Goal: Task Accomplishment & Management: Use online tool/utility

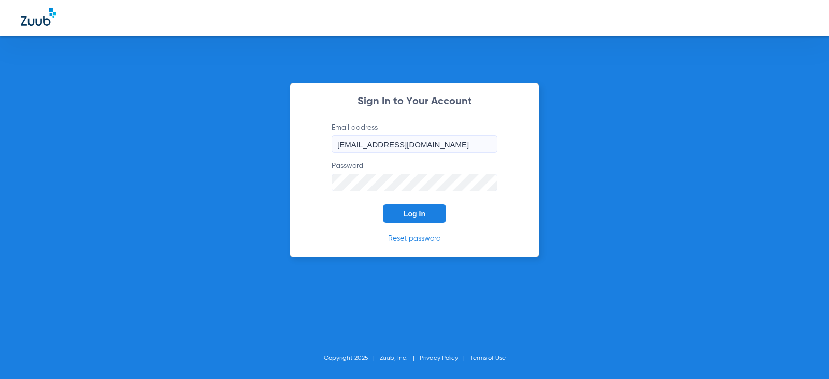
click at [413, 213] on span "Log In" at bounding box center [415, 213] width 22 height 8
click at [199, 195] on div "Sign In to Your Account Email address [EMAIL_ADDRESS][DOMAIN_NAME] Password Log…" at bounding box center [414, 189] width 829 height 379
click at [383, 204] on button "Log In" at bounding box center [414, 213] width 63 height 19
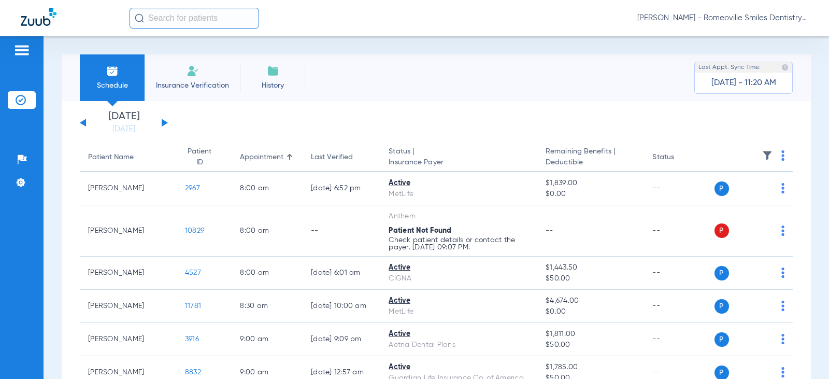
click at [160, 120] on div "Thursday 07-31-2025 Friday 08-01-2025 Saturday 08-02-2025 Sunday 08-03-2025 Mon…" at bounding box center [124, 122] width 88 height 23
click at [164, 119] on div "Thursday 07-31-2025 Friday 08-01-2025 Saturday 08-02-2025 Sunday 08-03-2025 Mon…" at bounding box center [124, 122] width 88 height 23
click at [163, 123] on button at bounding box center [165, 123] width 6 height 8
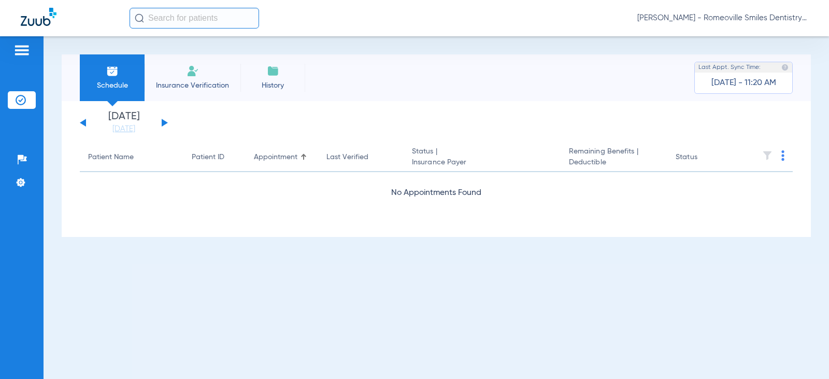
click at [163, 123] on button at bounding box center [165, 123] width 6 height 8
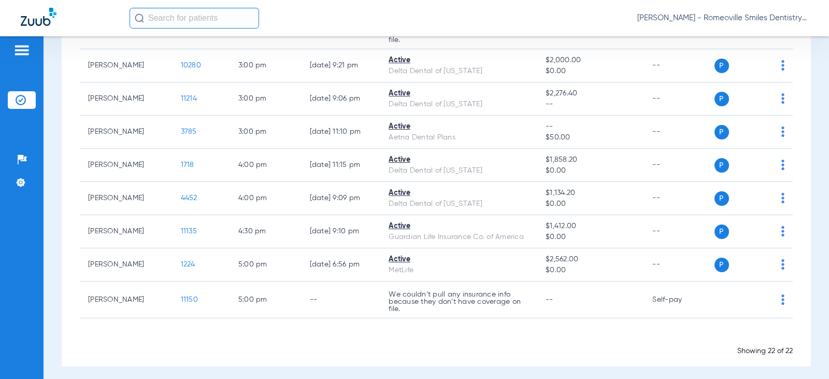
scroll to position [640, 0]
